Goal: Task Accomplishment & Management: Manage account settings

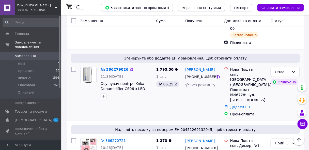
scroll to position [102, 0]
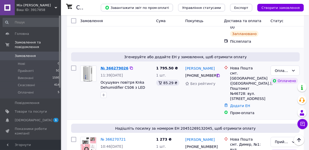
click at [112, 66] on link "№ 366279026" at bounding box center [115, 68] width 28 height 4
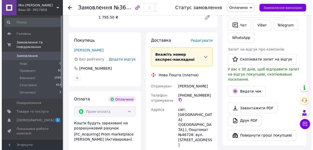
scroll to position [122, 0]
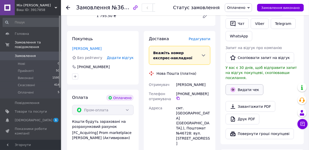
click at [248, 85] on button "Видати чек" at bounding box center [245, 89] width 38 height 11
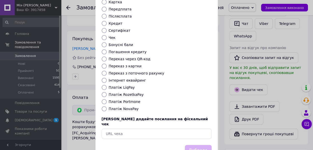
scroll to position [68, 0]
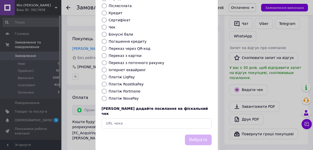
click at [103, 82] on input "Платіж RozetkaPay" at bounding box center [104, 84] width 5 height 5
radio input "true"
click at [200, 135] on button "Вибрати" at bounding box center [198, 140] width 27 height 11
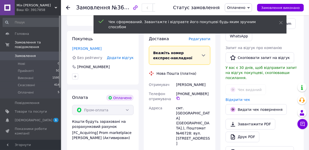
click at [198, 37] on span "Редагувати" at bounding box center [200, 39] width 22 height 4
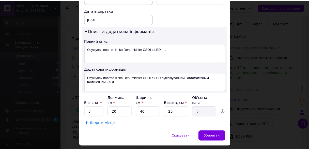
scroll to position [242, 0]
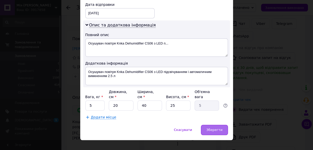
click at [216, 128] on span "Зберегти" at bounding box center [214, 130] width 16 height 4
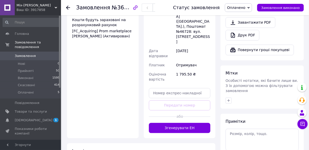
scroll to position [244, 0]
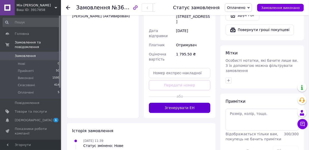
click at [183, 103] on button "Згенерувати ЕН" at bounding box center [180, 108] width 62 height 10
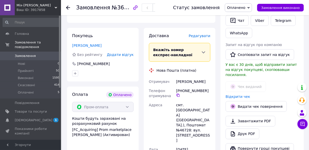
scroll to position [122, 0]
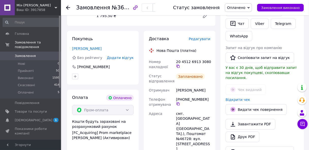
click at [68, 8] on icon at bounding box center [68, 8] width 4 height 4
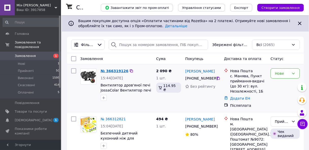
click at [118, 71] on link "№ 366319126" at bounding box center [115, 71] width 28 height 4
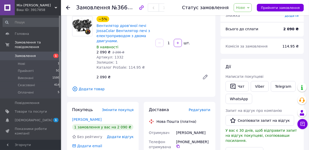
scroll to position [81, 0]
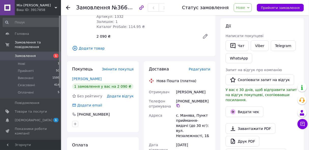
click at [67, 8] on use at bounding box center [68, 8] width 4 height 4
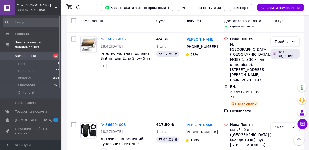
scroll to position [631, 0]
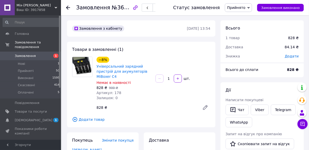
click at [68, 7] on icon at bounding box center [68, 8] width 4 height 4
